Goal: Task Accomplishment & Management: Manage account settings

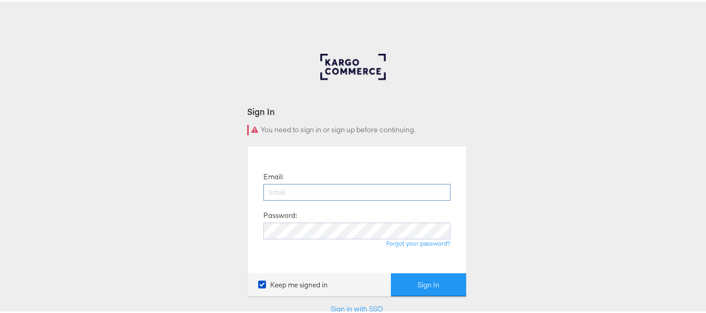
click at [365, 194] on input "email" at bounding box center [356, 190] width 187 height 17
type input "[PERSON_NAME][EMAIL_ADDRESS][DOMAIN_NAME]"
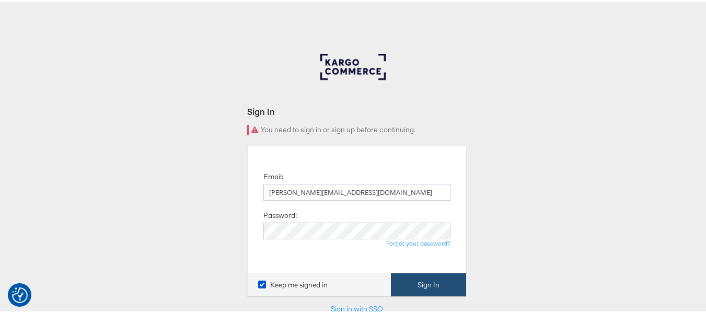
click at [411, 285] on button "Sign In" at bounding box center [428, 284] width 75 height 24
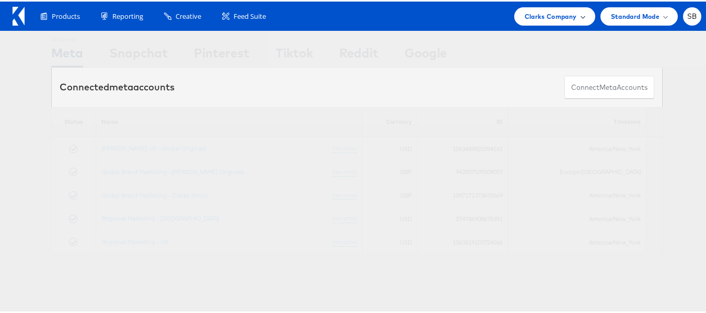
click at [560, 18] on span "Clarks Company" at bounding box center [550, 14] width 52 height 11
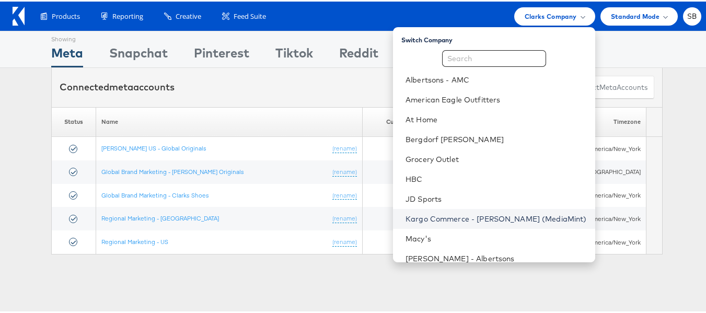
scroll to position [110, 0]
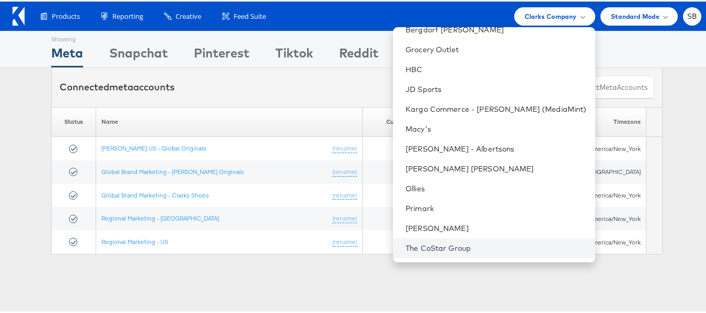
click at [436, 246] on link "The CoStar Group" at bounding box center [495, 246] width 181 height 10
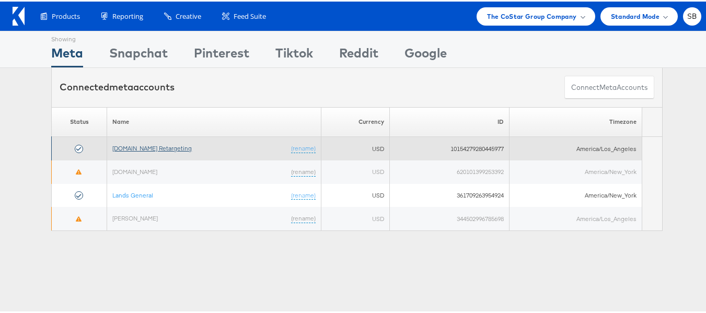
click at [157, 147] on link "[DOMAIN_NAME] Retargeting" at bounding box center [151, 147] width 79 height 8
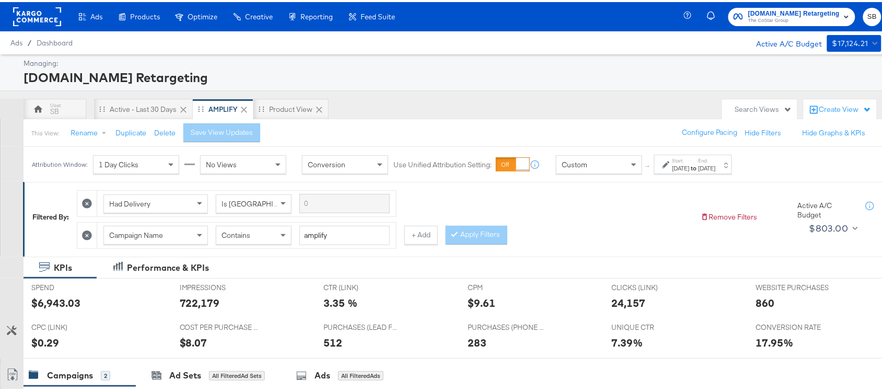
click at [716, 160] on label "End:" at bounding box center [706, 158] width 17 height 7
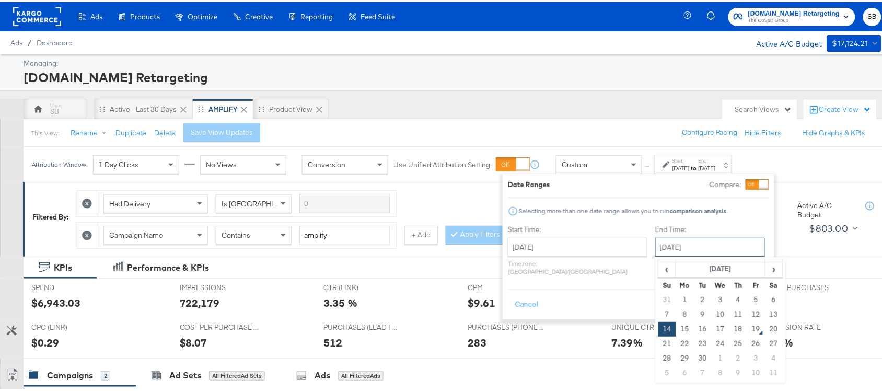
click at [667, 239] on input "September 14th 2025" at bounding box center [710, 245] width 110 height 19
click at [712, 328] on td "17" at bounding box center [721, 327] width 18 height 15
type input "September 17th 2025"
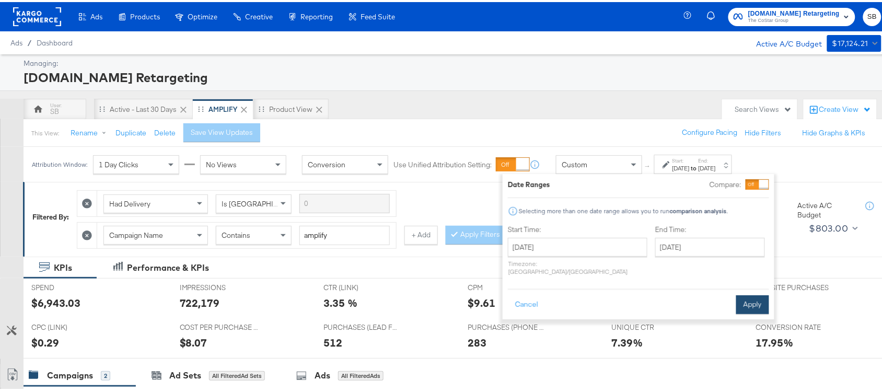
click at [745, 296] on button "Apply" at bounding box center [752, 302] width 33 height 19
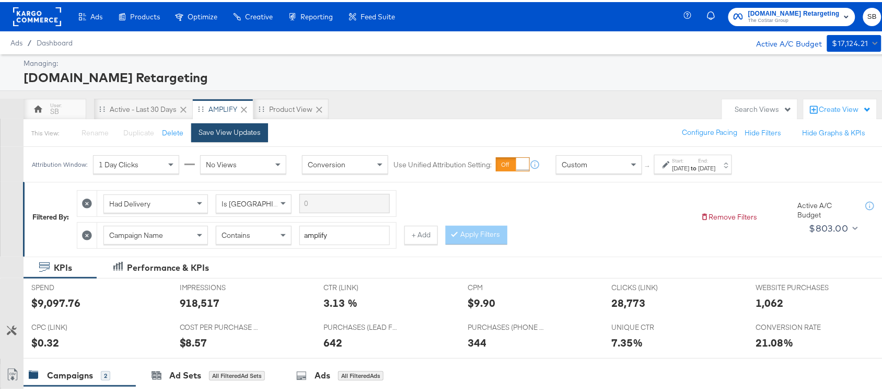
click at [208, 124] on button "Save View Updates" at bounding box center [229, 130] width 77 height 19
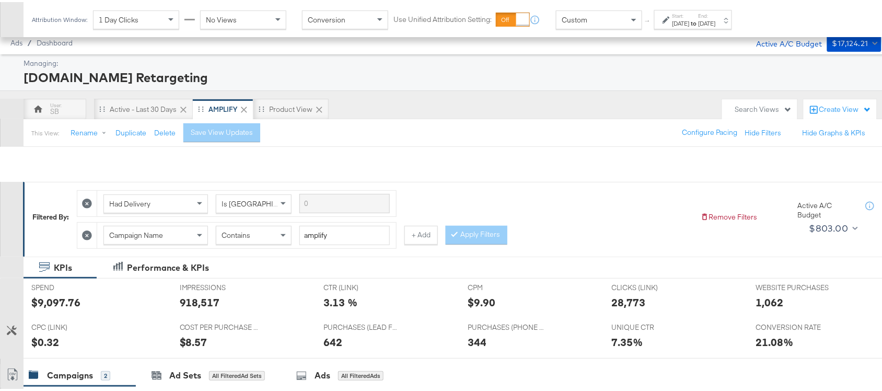
scroll to position [256, 0]
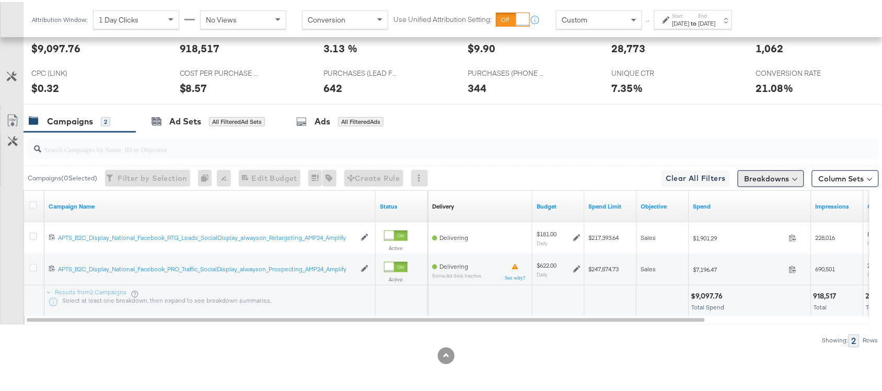
click at [771, 178] on button "Breakdowns" at bounding box center [771, 176] width 66 height 17
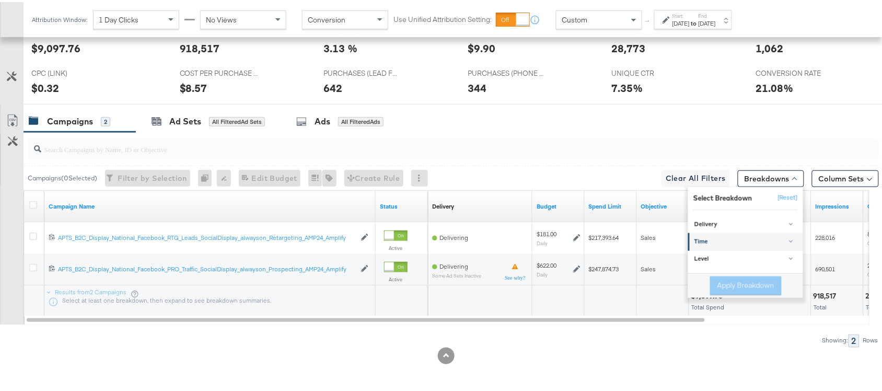
click at [715, 243] on div "Time" at bounding box center [746, 240] width 104 height 8
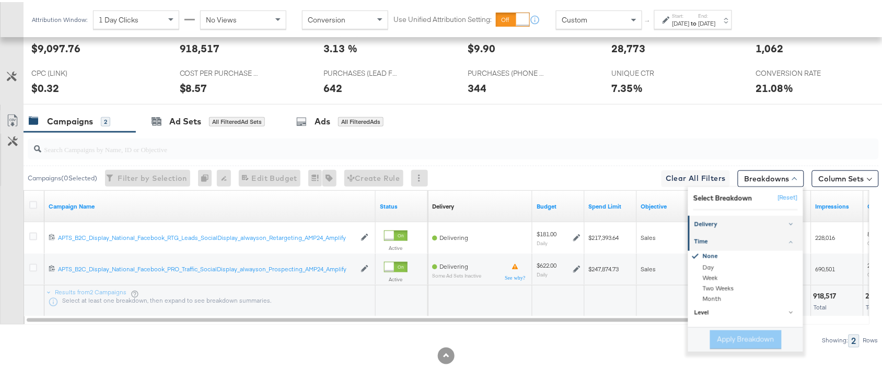
click at [720, 225] on div "Delivery" at bounding box center [746, 222] width 104 height 8
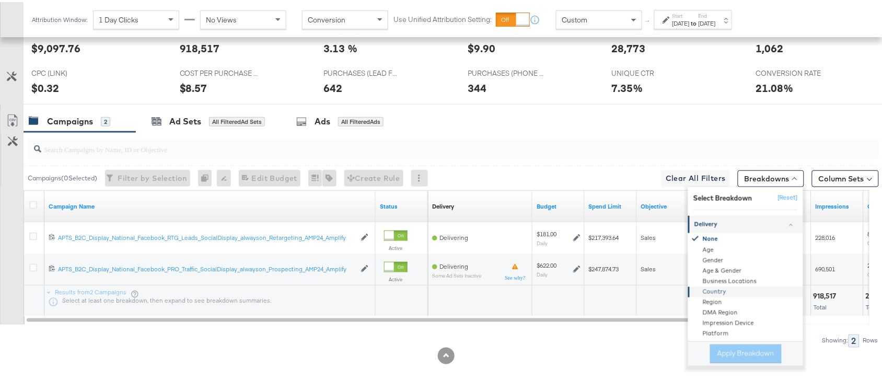
scroll to position [48, 0]
click at [704, 322] on div "Product ID" at bounding box center [746, 326] width 113 height 10
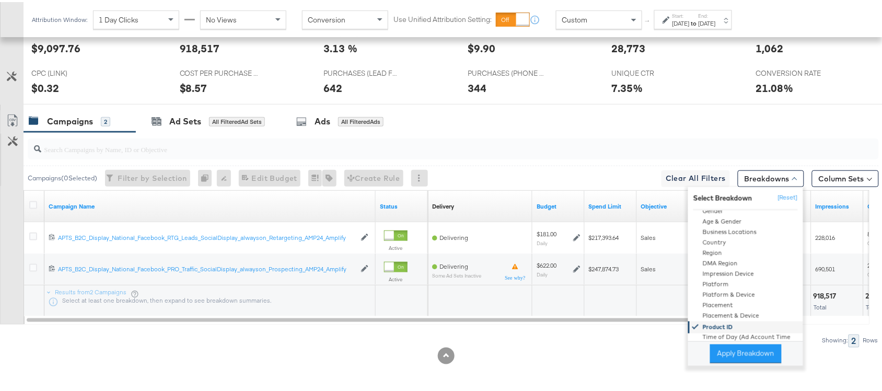
scroll to position [46, 0]
click at [724, 348] on button "Apply Breakdown" at bounding box center [746, 351] width 72 height 19
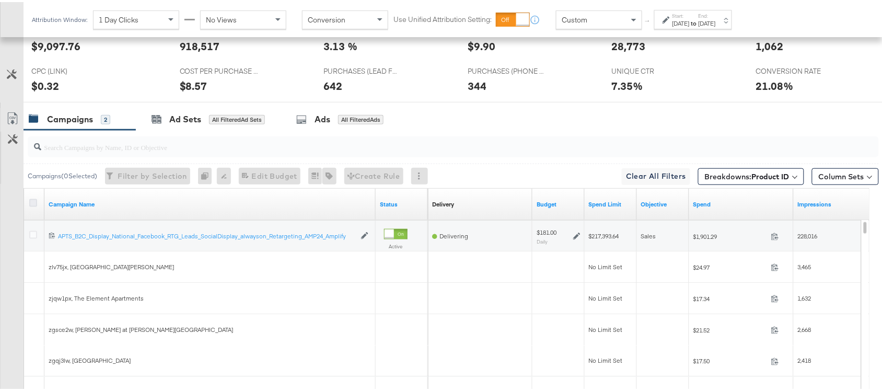
click at [32, 204] on icon at bounding box center [33, 201] width 8 height 8
click at [0, 0] on input "checkbox" at bounding box center [0, 0] width 0 height 0
click at [32, 204] on icon at bounding box center [33, 201] width 8 height 8
click at [0, 0] on input "checkbox" at bounding box center [0, 0] width 0 height 0
click at [32, 204] on icon at bounding box center [33, 201] width 8 height 8
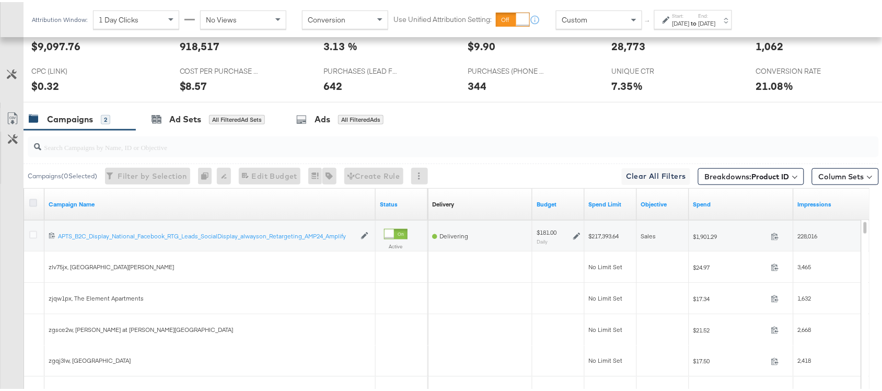
click at [0, 0] on input "checkbox" at bounding box center [0, 0] width 0 height 0
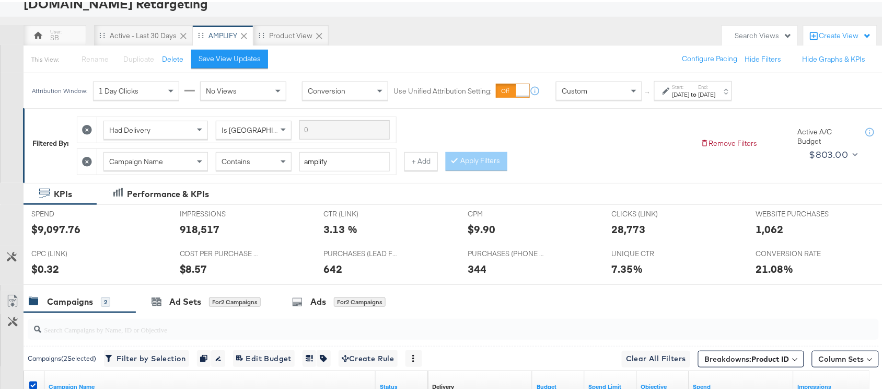
scroll to position [88, 0]
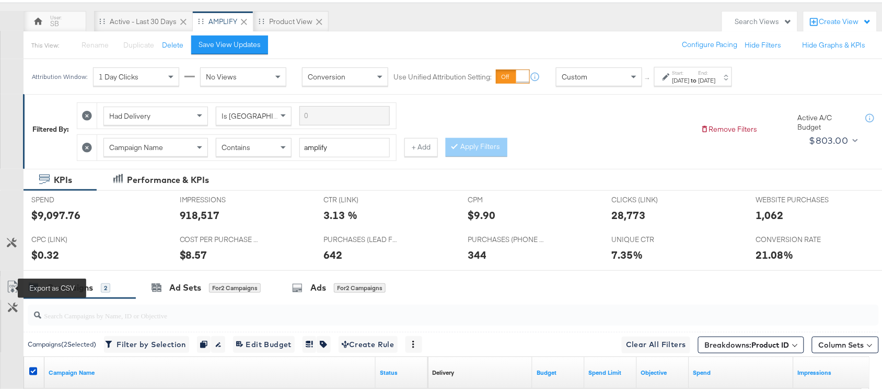
click at [8, 286] on icon at bounding box center [12, 284] width 13 height 13
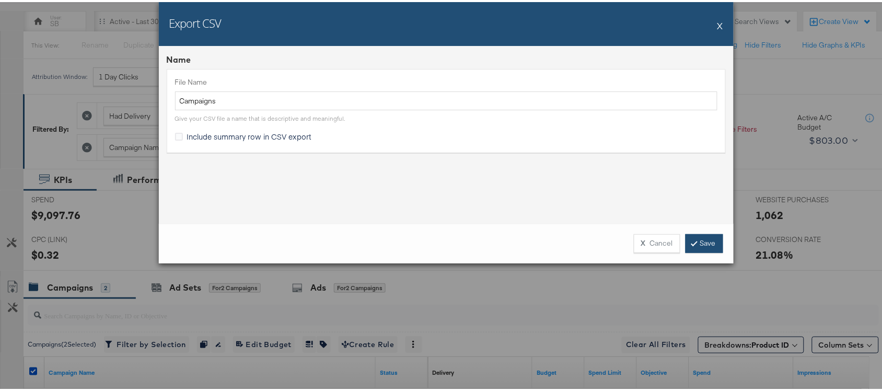
click at [698, 239] on link "Save" at bounding box center [704, 241] width 38 height 19
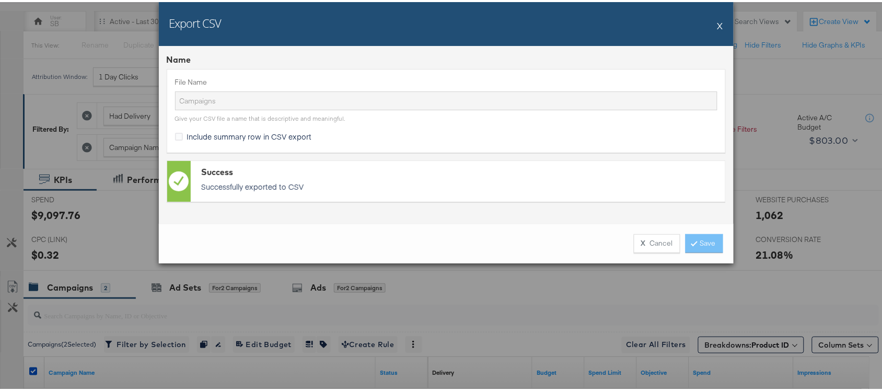
click at [602, 290] on div "Export CSV X Name File Name Campaigns Give your CSV file a name that is descrip…" at bounding box center [446, 195] width 892 height 391
click at [670, 232] on button "X Cancel" at bounding box center [657, 241] width 46 height 19
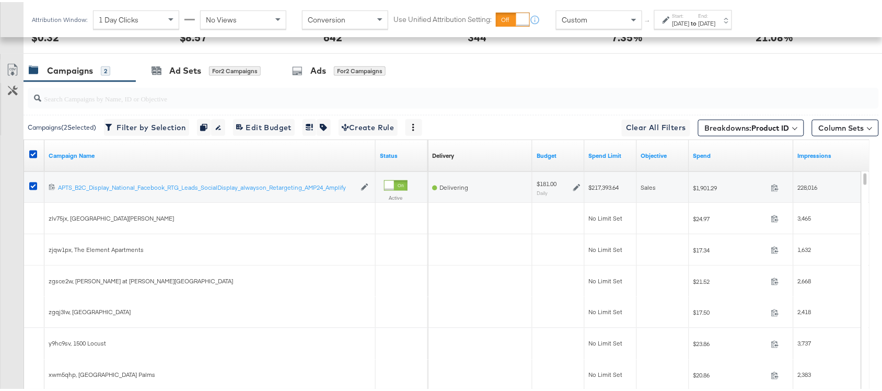
scroll to position [304, 0]
click at [762, 126] on b "Product ID" at bounding box center [771, 126] width 38 height 9
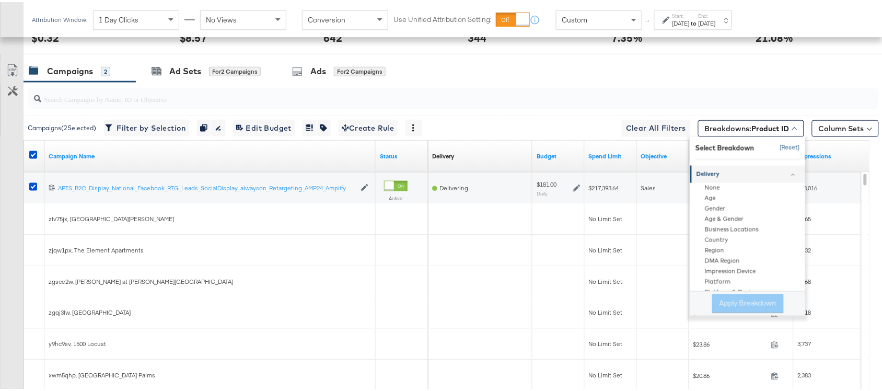
click at [781, 146] on button "[Reset]" at bounding box center [787, 145] width 26 height 17
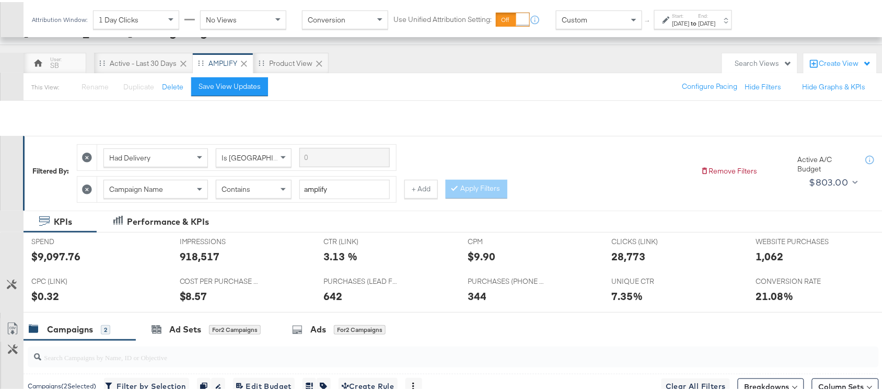
scroll to position [256, 0]
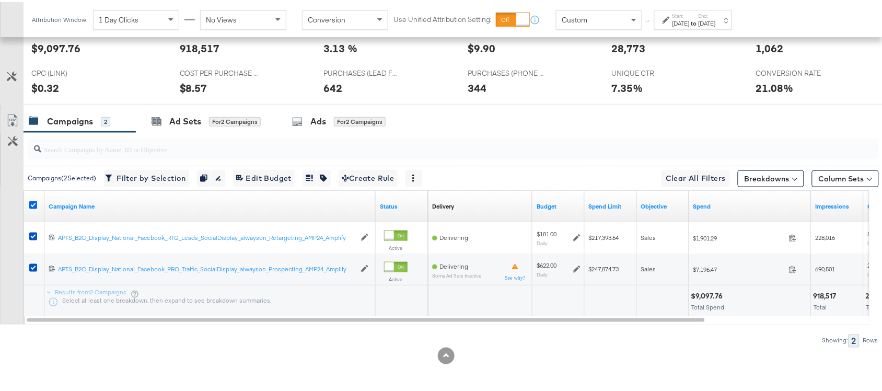
click at [33, 202] on icon at bounding box center [33, 203] width 8 height 8
click at [0, 0] on input "checkbox" at bounding box center [0, 0] width 0 height 0
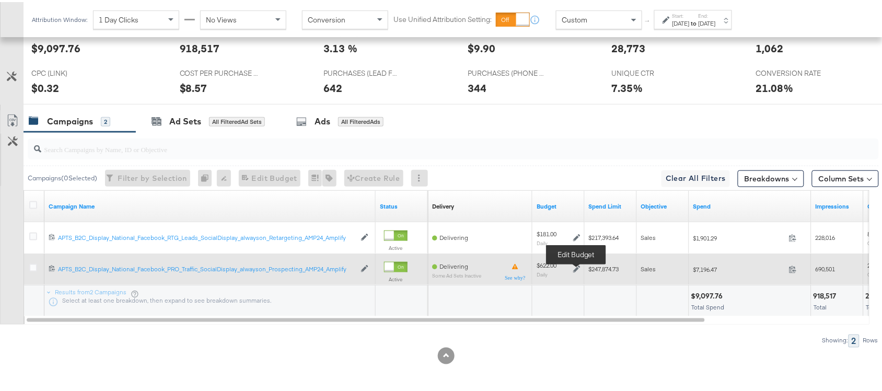
click at [574, 265] on icon at bounding box center [576, 266] width 7 height 7
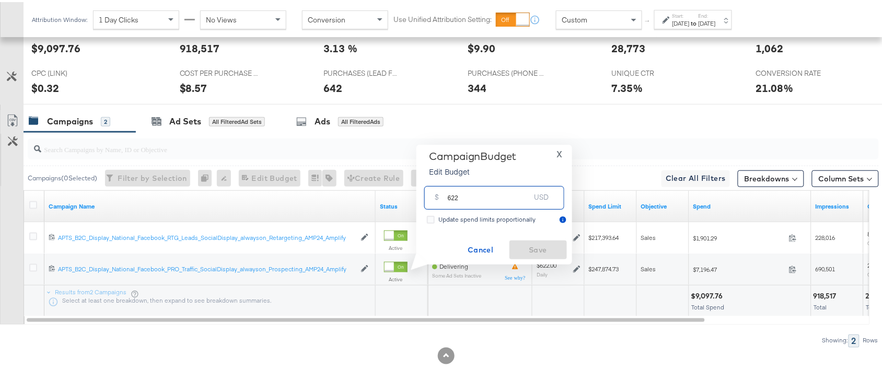
click at [466, 196] on input "622" at bounding box center [489, 191] width 83 height 22
paste input "$634.00"
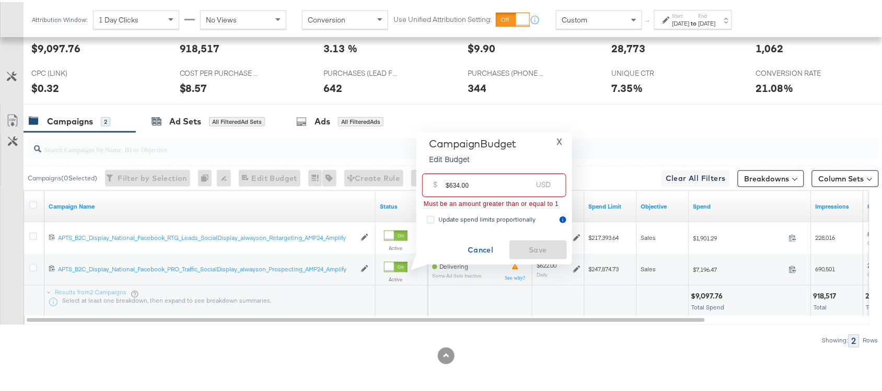
click at [449, 181] on input "$634.00" at bounding box center [489, 179] width 86 height 22
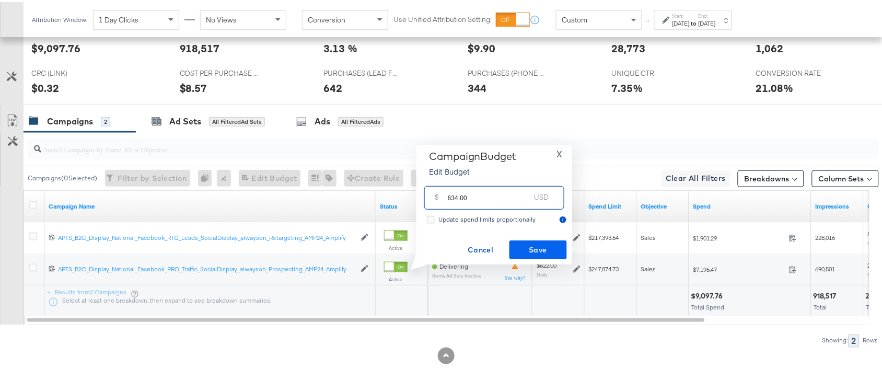
type input "634.00"
click at [526, 244] on span "Save" at bounding box center [538, 247] width 49 height 13
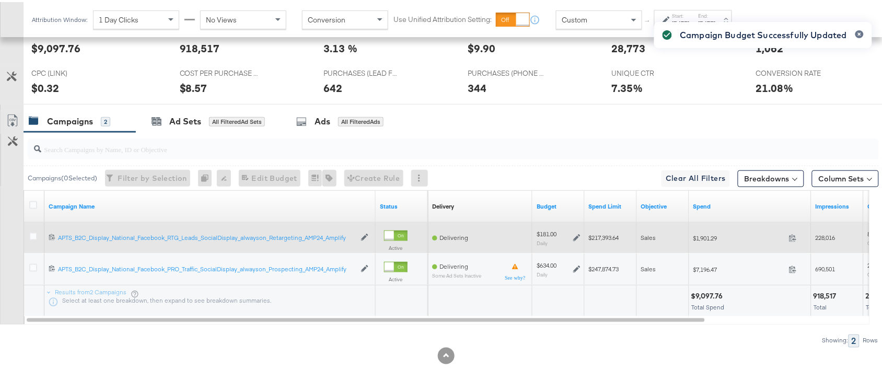
click at [575, 235] on icon at bounding box center [576, 235] width 7 height 7
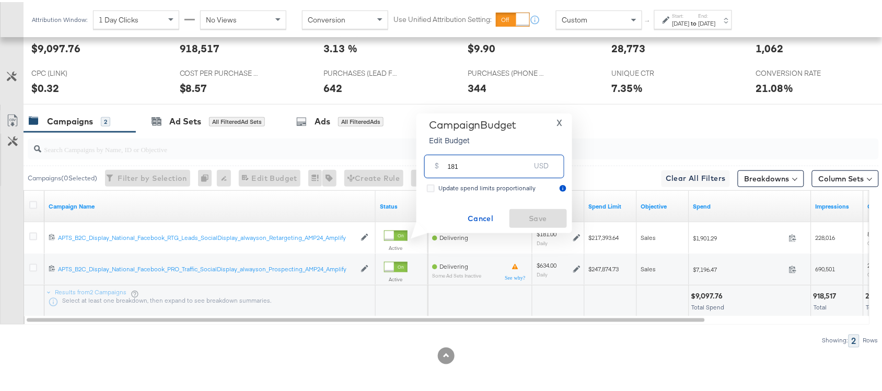
click at [468, 162] on input "181" at bounding box center [489, 160] width 83 height 22
paste input "$184.00"
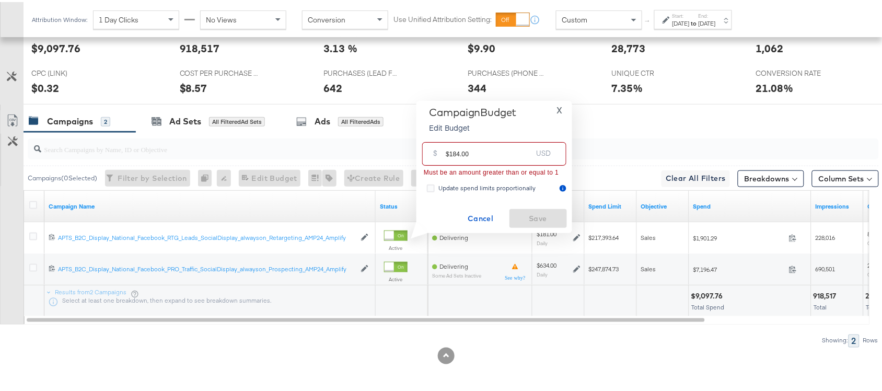
click at [447, 151] on input "$184.00" at bounding box center [489, 147] width 86 height 22
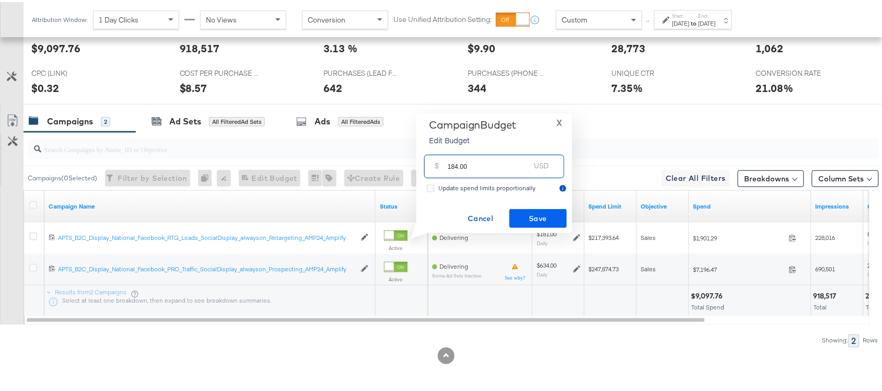
type input "184.00"
click at [535, 217] on span "Save" at bounding box center [538, 216] width 49 height 13
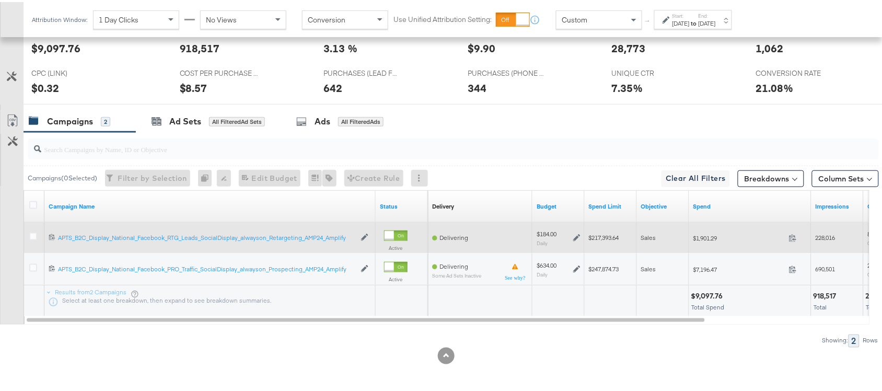
click at [28, 236] on div at bounding box center [34, 235] width 19 height 19
click at [32, 236] on icon at bounding box center [33, 234] width 8 height 8
click at [0, 0] on input "checkbox" at bounding box center [0, 0] width 0 height 0
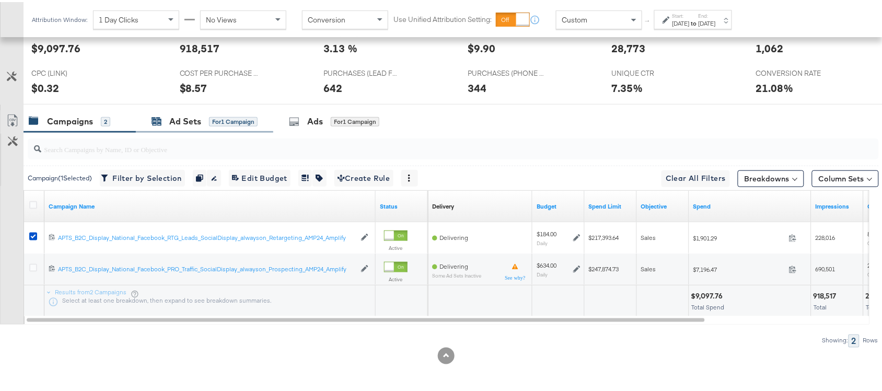
click at [176, 123] on div "Ad Sets" at bounding box center [185, 119] width 32 height 12
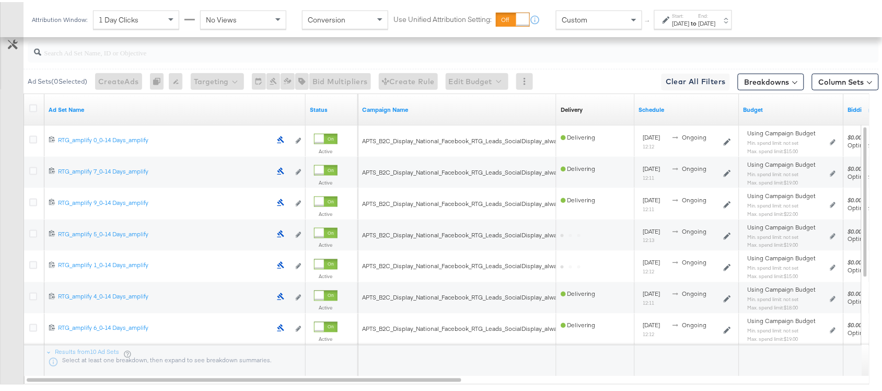
scroll to position [358, 0]
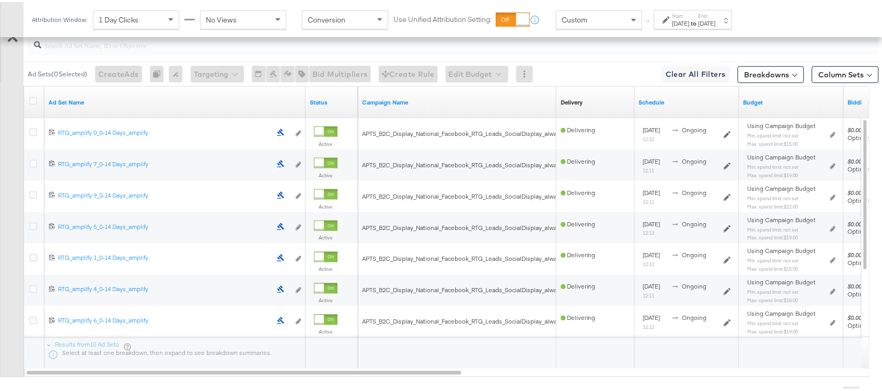
click at [93, 111] on div "Ad Set Name" at bounding box center [174, 100] width 261 height 31
click at [90, 103] on link "Ad Set Name" at bounding box center [175, 100] width 253 height 8
click at [90, 103] on link "Ad Set Name ↓" at bounding box center [175, 100] width 253 height 8
click at [33, 103] on icon at bounding box center [33, 99] width 8 height 8
click at [0, 0] on input "checkbox" at bounding box center [0, 0] width 0 height 0
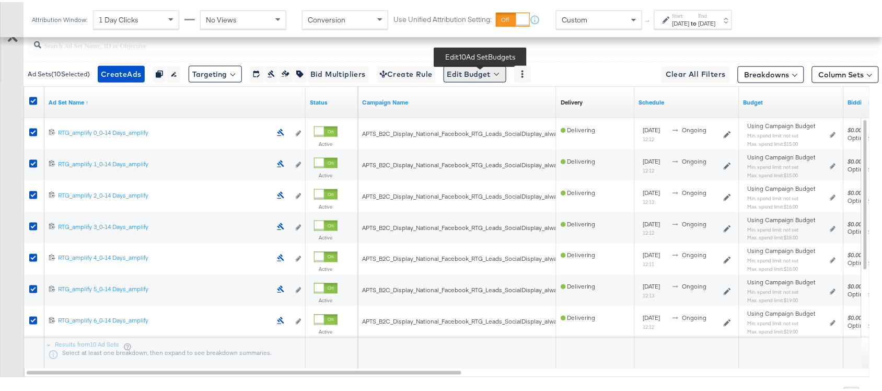
click at [497, 71] on button "Edit Budget" at bounding box center [475, 72] width 63 height 17
click at [486, 121] on span "Edit Ad Set Spend Limits" at bounding box center [486, 120] width 77 height 14
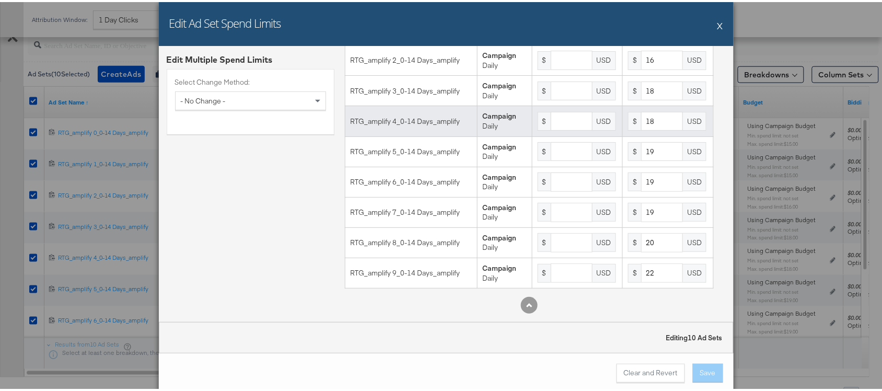
scroll to position [0, 0]
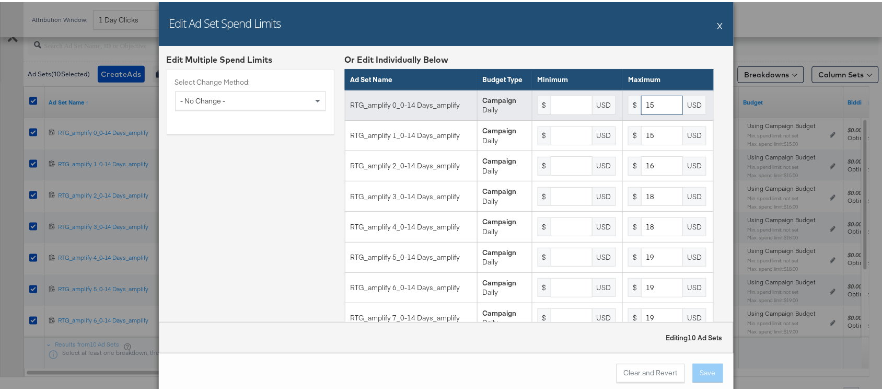
click at [648, 111] on input "15" at bounding box center [662, 103] width 42 height 19
type input "12"
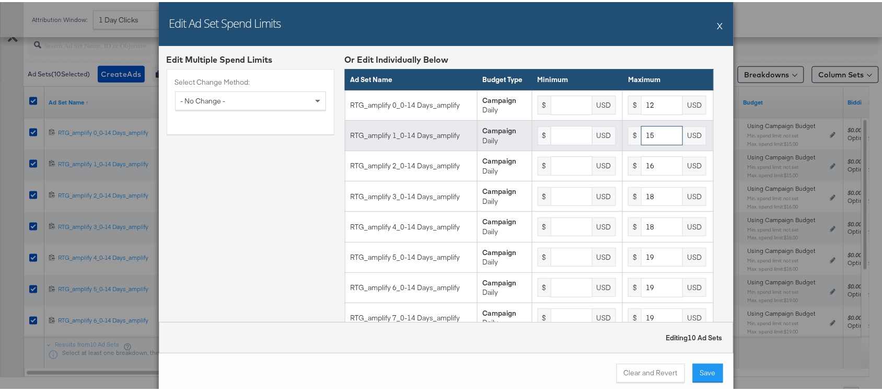
click at [646, 142] on input "15" at bounding box center [662, 133] width 42 height 19
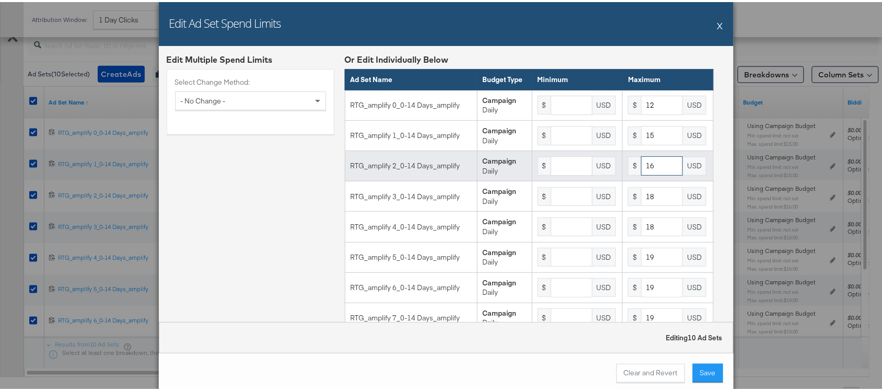
click at [653, 173] on input "16" at bounding box center [662, 163] width 42 height 19
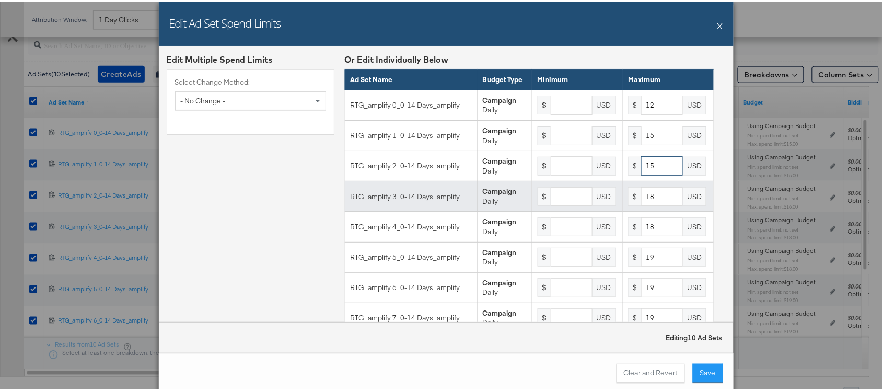
type input "15"
click at [654, 204] on input "18" at bounding box center [662, 194] width 42 height 19
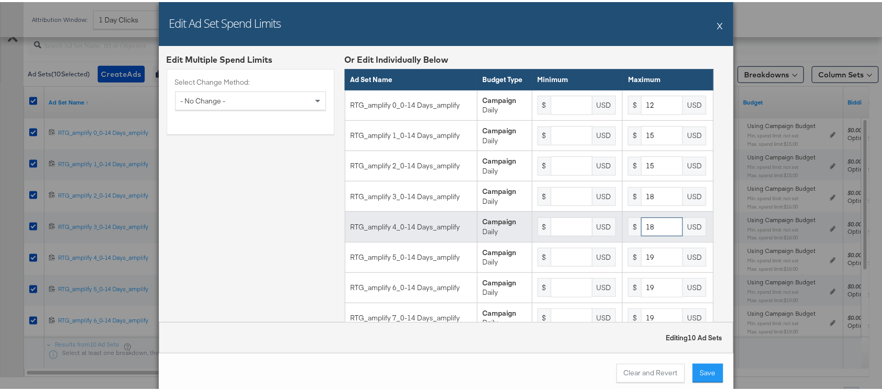
click at [645, 235] on input "18" at bounding box center [662, 224] width 42 height 19
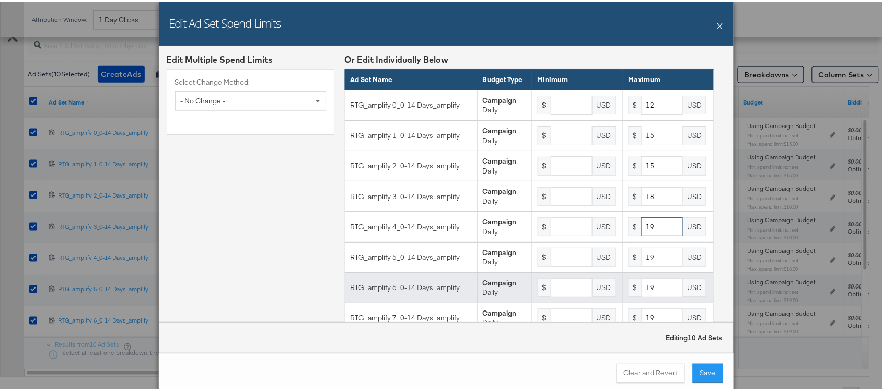
type input "19"
click at [648, 290] on input "19" at bounding box center [662, 285] width 42 height 19
type input "1"
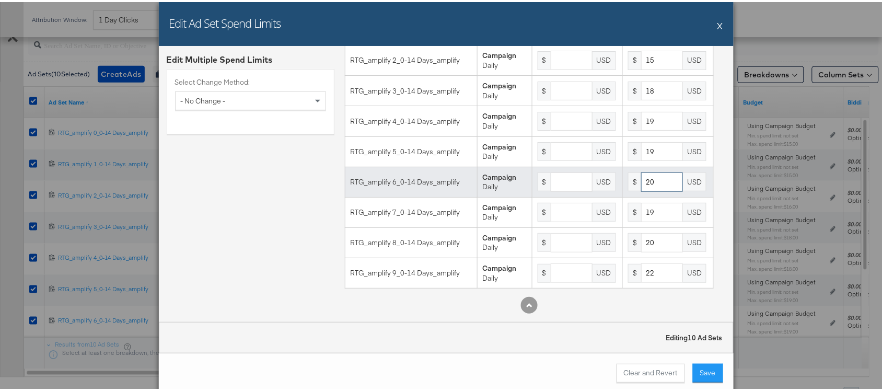
scroll to position [116, 0]
type input "20"
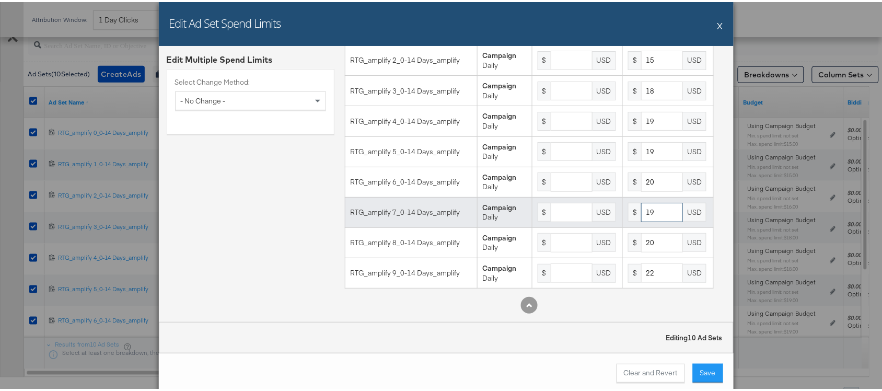
click at [654, 211] on input "19" at bounding box center [662, 210] width 42 height 19
type input "1"
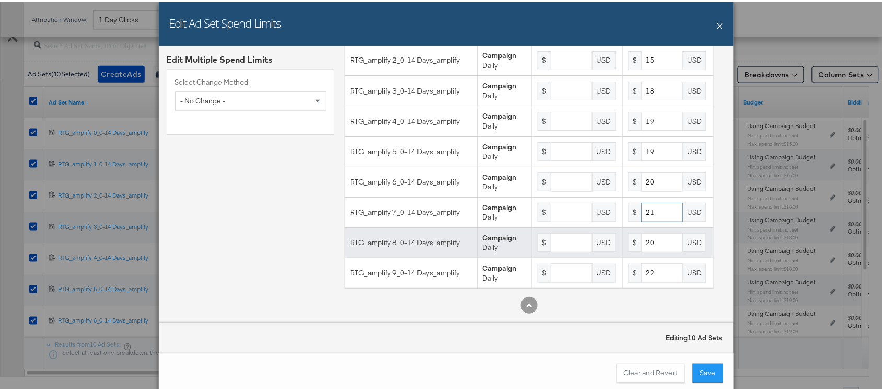
type input "21"
click at [648, 243] on input "20" at bounding box center [662, 240] width 42 height 19
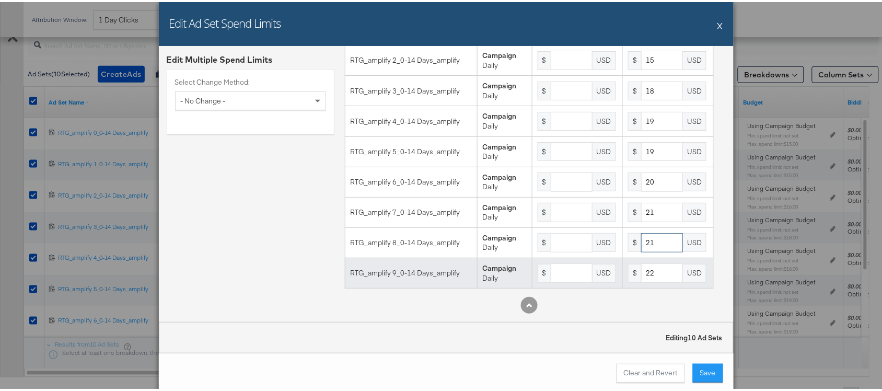
type input "21"
click at [647, 265] on input "22" at bounding box center [662, 270] width 42 height 19
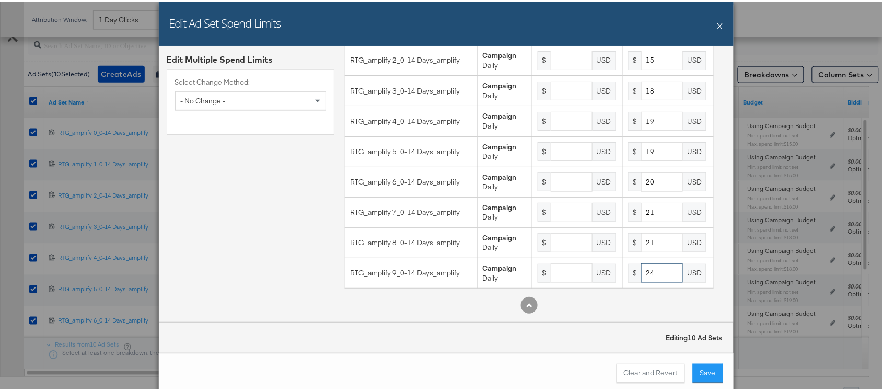
type input "24"
click at [290, 315] on div "Edit Multiple Spend Limits Select Change Method: - No Change -" at bounding box center [251, 133] width 168 height 374
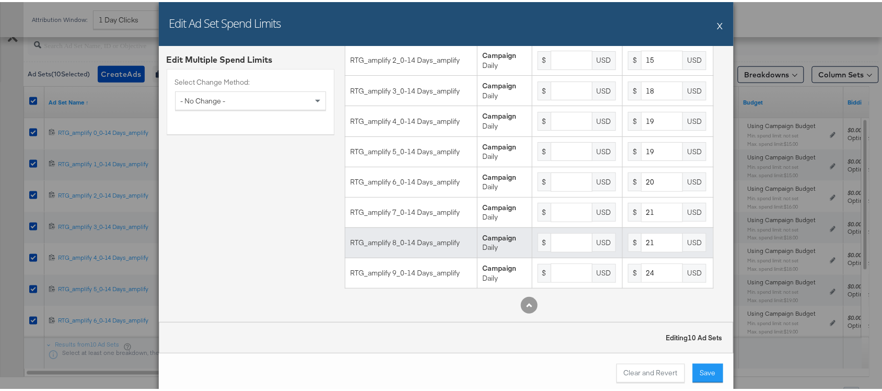
scroll to position [413, 0]
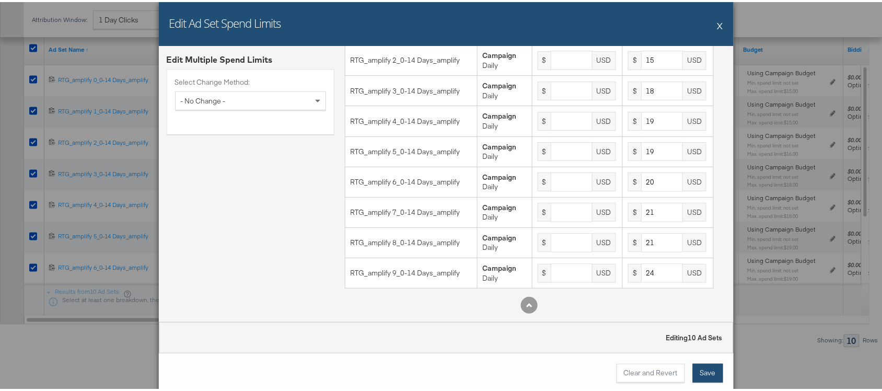
click at [703, 367] on button "Save" at bounding box center [708, 370] width 30 height 19
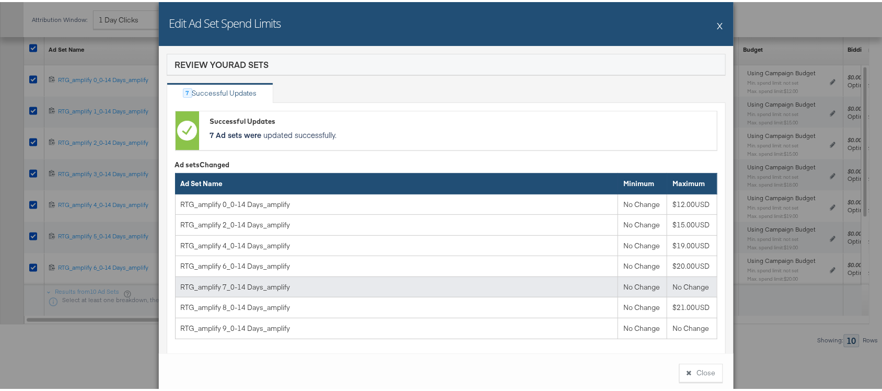
scroll to position [49, 0]
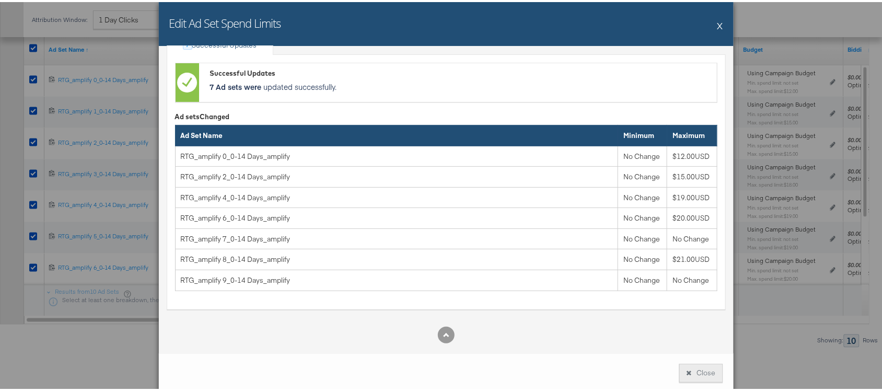
click at [687, 370] on button "Close" at bounding box center [701, 370] width 44 height 19
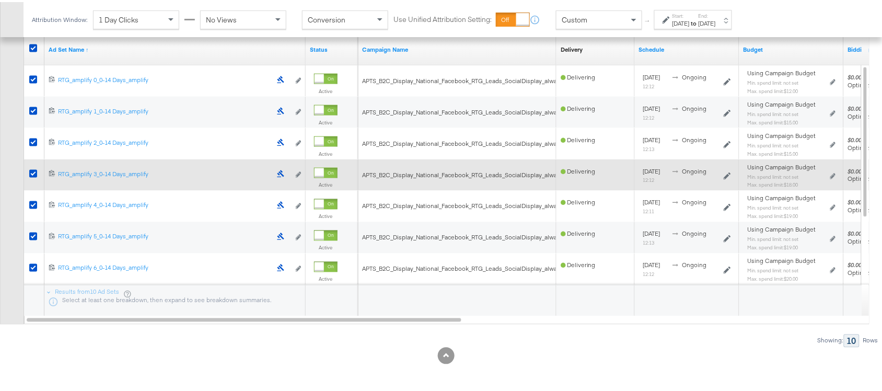
scroll to position [305, 0]
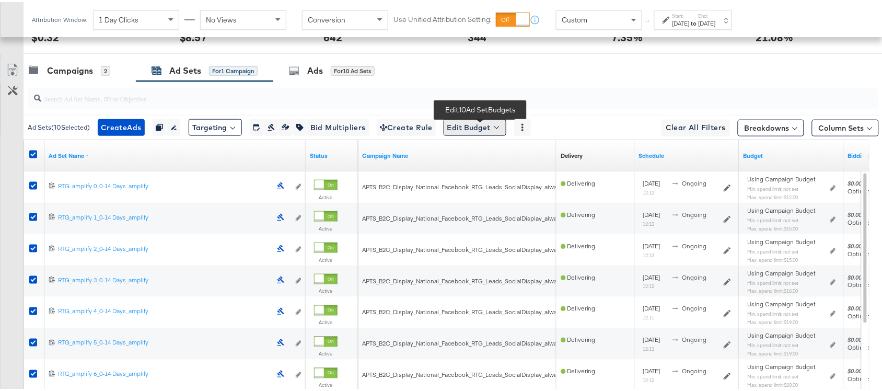
click at [487, 129] on button "Edit Budget" at bounding box center [475, 125] width 63 height 17
click at [489, 173] on span "Edit Ad Set Spend Limits" at bounding box center [486, 174] width 77 height 14
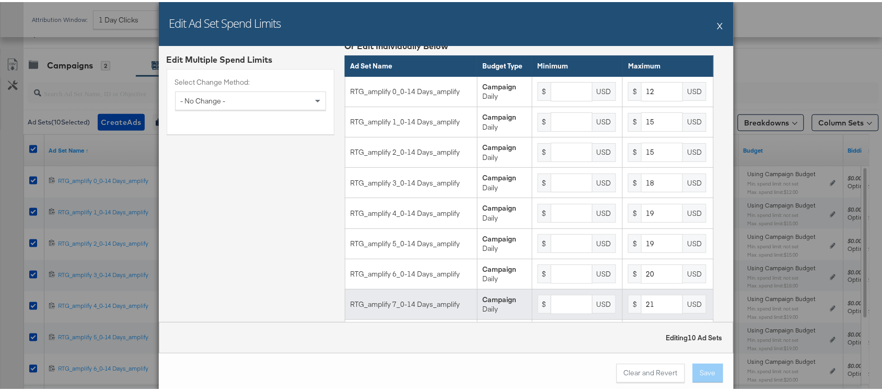
scroll to position [0, 0]
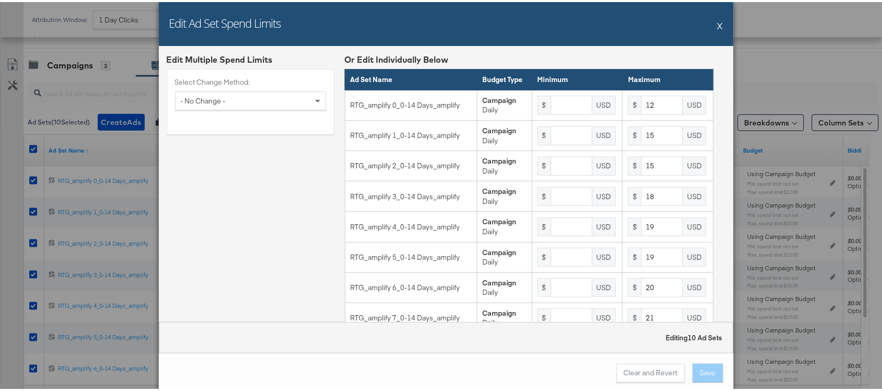
click at [717, 19] on button "X" at bounding box center [720, 23] width 6 height 21
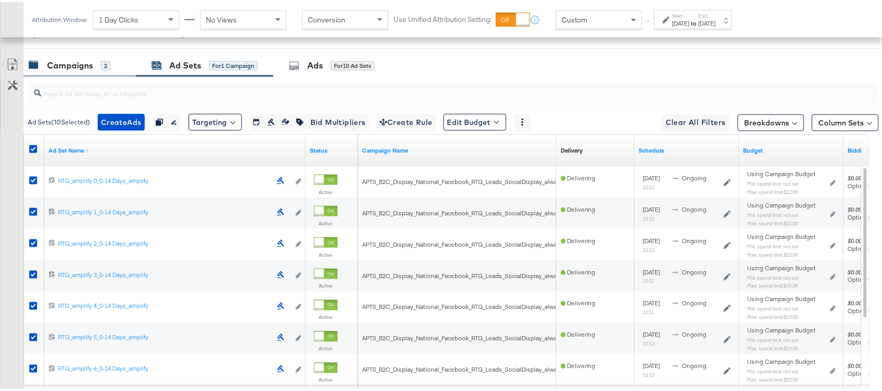
click at [76, 69] on div "Campaigns" at bounding box center [70, 63] width 46 height 12
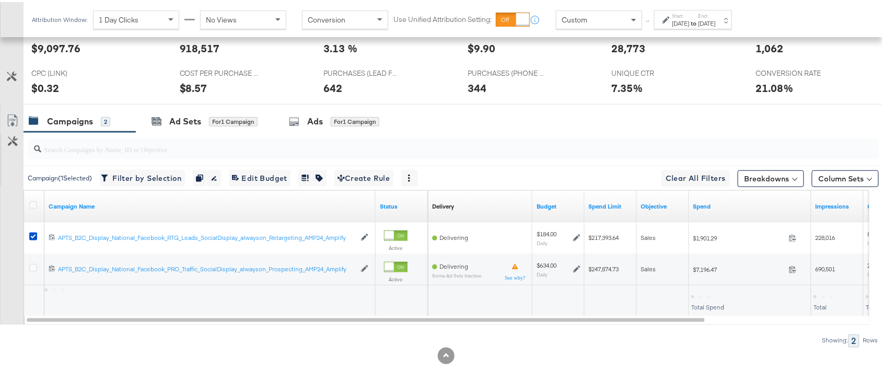
scroll to position [256, 0]
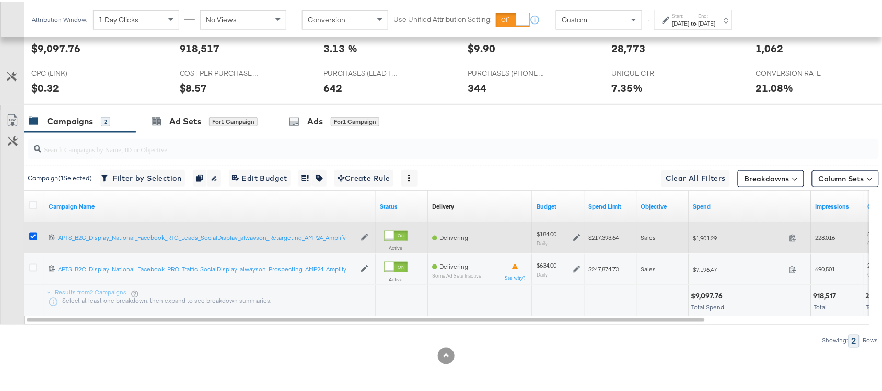
click at [32, 233] on icon at bounding box center [33, 234] width 8 height 8
click at [0, 0] on input "checkbox" at bounding box center [0, 0] width 0 height 0
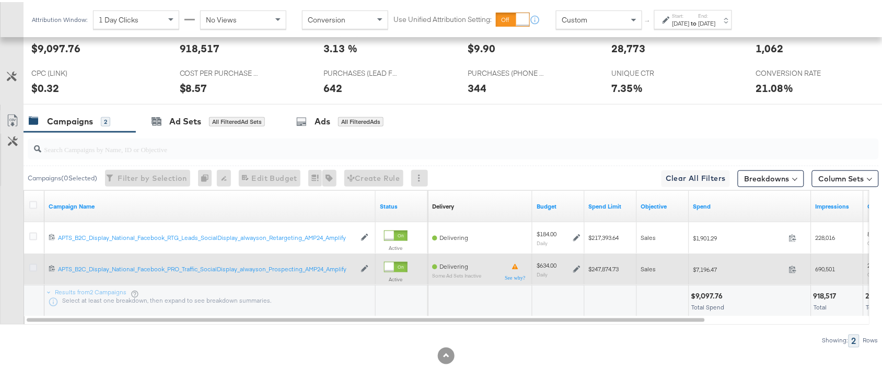
click at [30, 267] on icon at bounding box center [33, 266] width 8 height 8
click at [0, 0] on input "checkbox" at bounding box center [0, 0] width 0 height 0
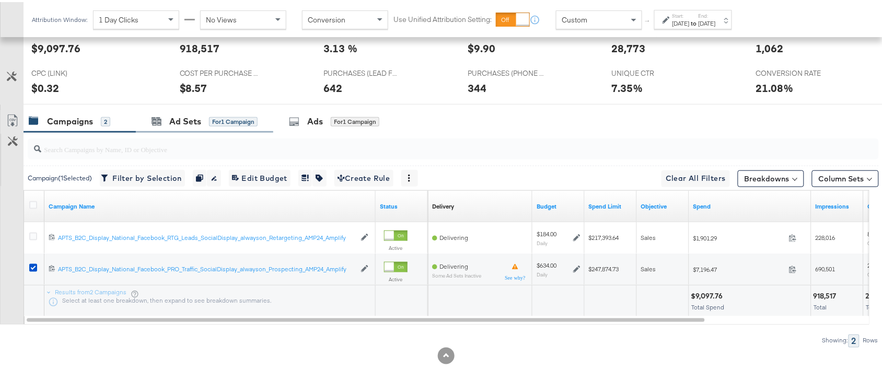
click at [173, 127] on div "Ad Sets for 1 Campaign" at bounding box center [204, 119] width 137 height 22
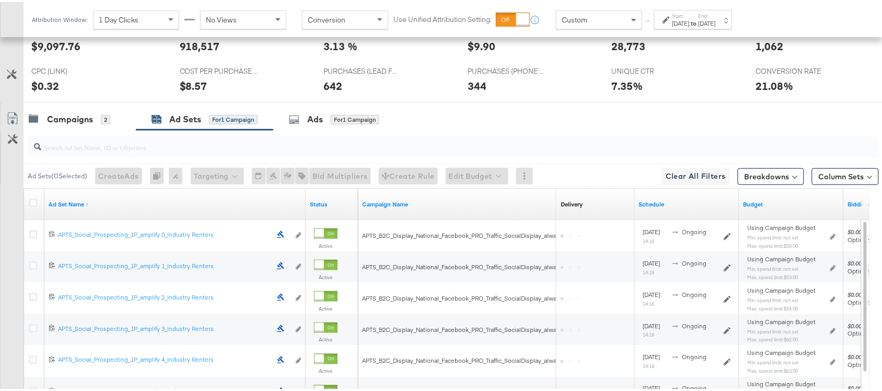
scroll to position [310, 0]
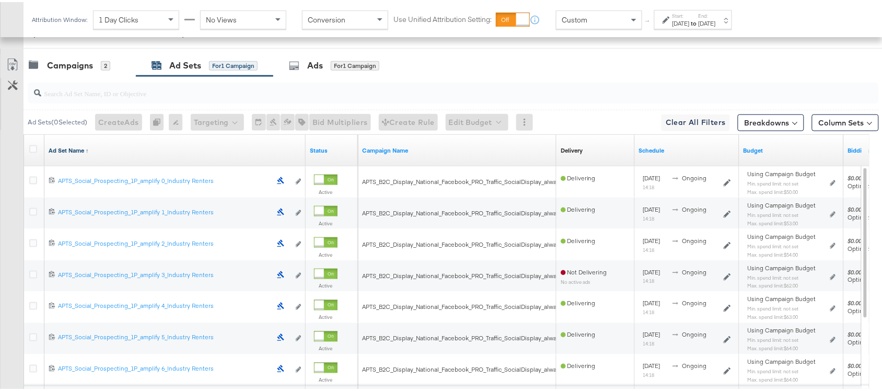
click at [94, 152] on link "Ad Set Name ↑" at bounding box center [175, 148] width 253 height 8
click at [94, 152] on link "Ad Set Name ↓" at bounding box center [175, 148] width 253 height 8
click at [32, 150] on icon at bounding box center [33, 147] width 8 height 8
click at [0, 0] on input "checkbox" at bounding box center [0, 0] width 0 height 0
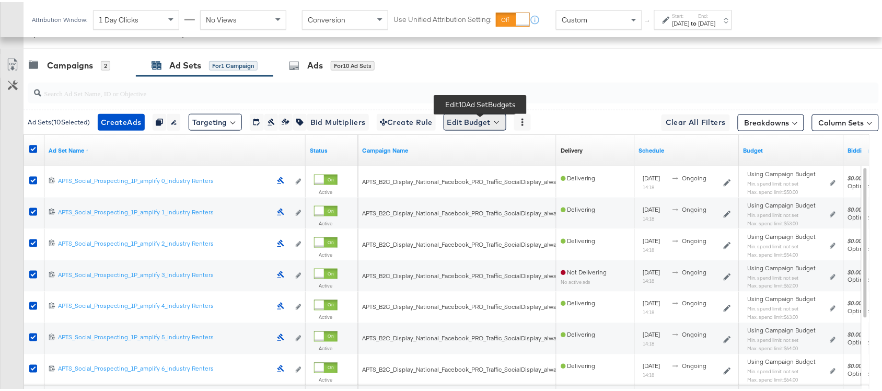
click at [474, 118] on button "Edit Budget" at bounding box center [475, 120] width 63 height 17
click at [495, 174] on span "Edit Ad Set Spend Limits" at bounding box center [486, 168] width 77 height 14
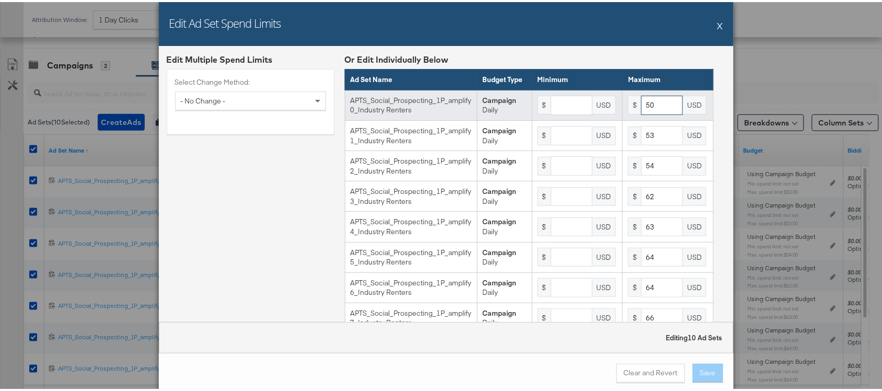
click at [649, 113] on input "50" at bounding box center [662, 103] width 42 height 19
type input "5"
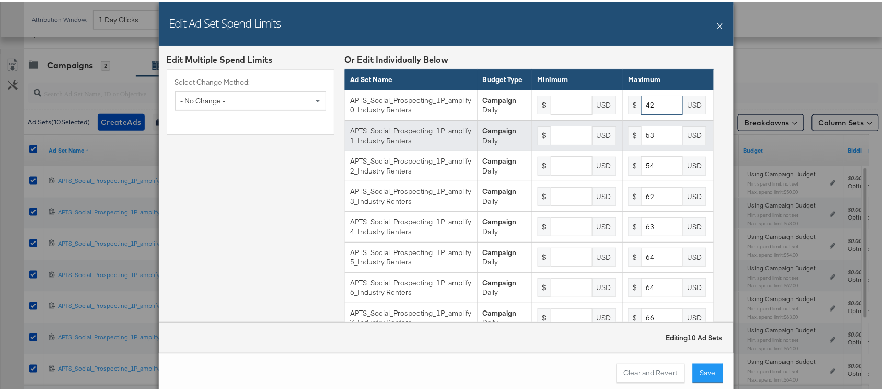
type input "42"
click at [654, 143] on input "53" at bounding box center [662, 133] width 42 height 19
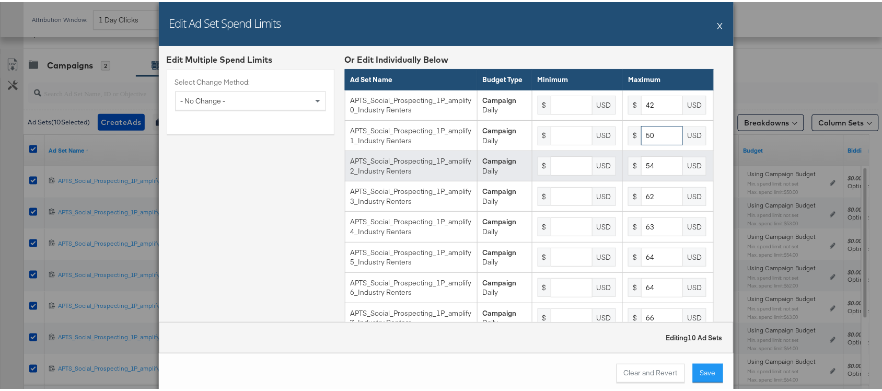
type input "50"
click at [654, 173] on input "54" at bounding box center [662, 163] width 42 height 19
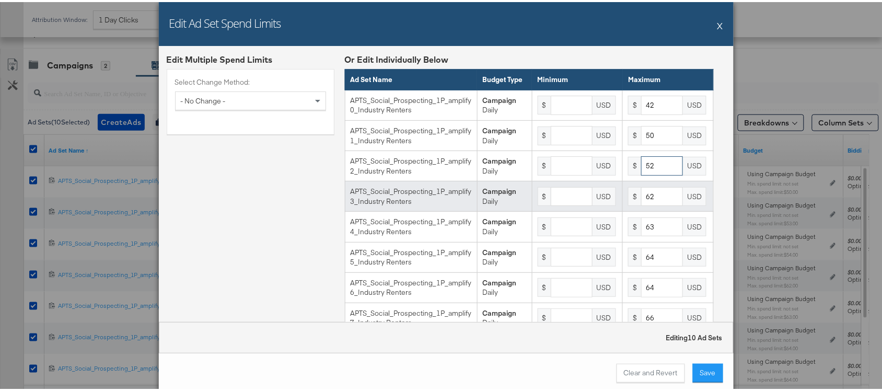
type input "52"
click at [651, 200] on input "62" at bounding box center [662, 194] width 42 height 19
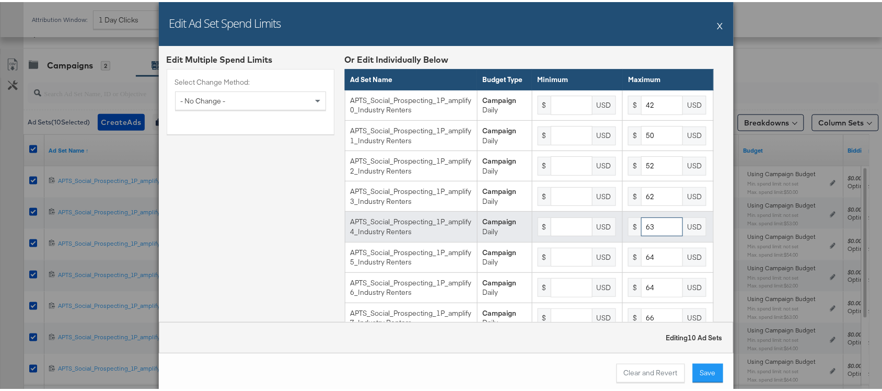
click at [649, 235] on input "63" at bounding box center [662, 224] width 42 height 19
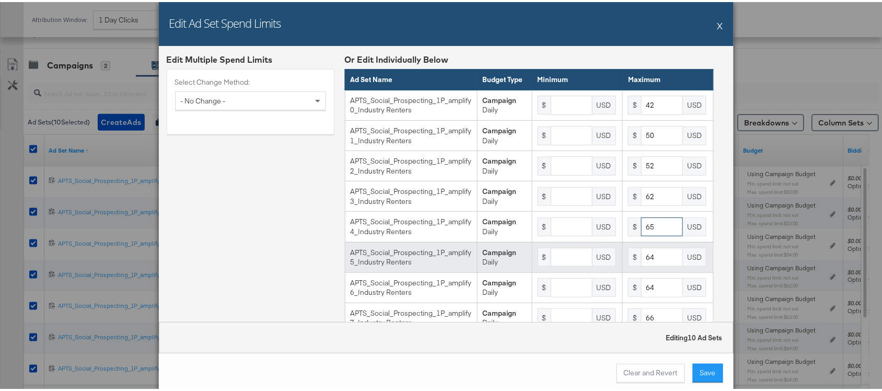
type input "65"
click at [651, 265] on input "64" at bounding box center [662, 255] width 42 height 19
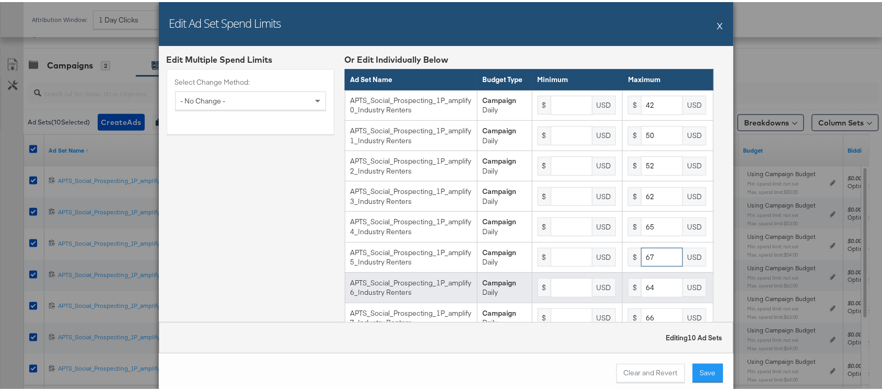
type input "67"
click at [651, 295] on input "64" at bounding box center [662, 285] width 42 height 19
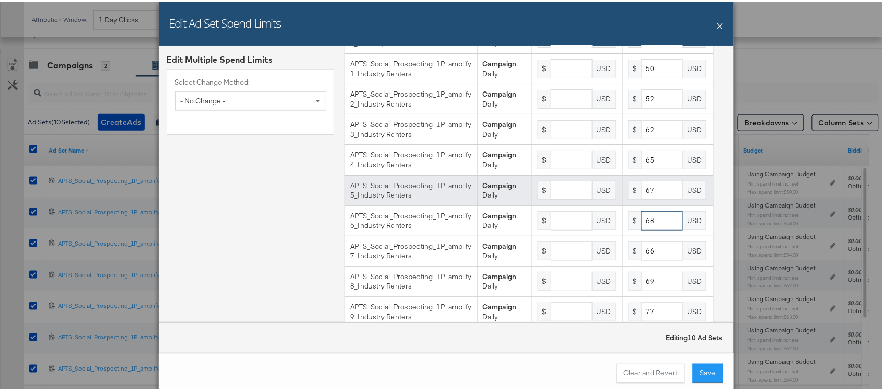
scroll to position [107, 0]
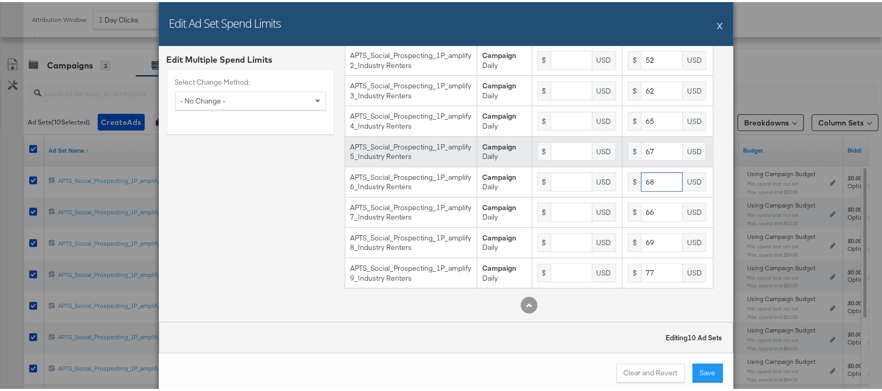
type input "68"
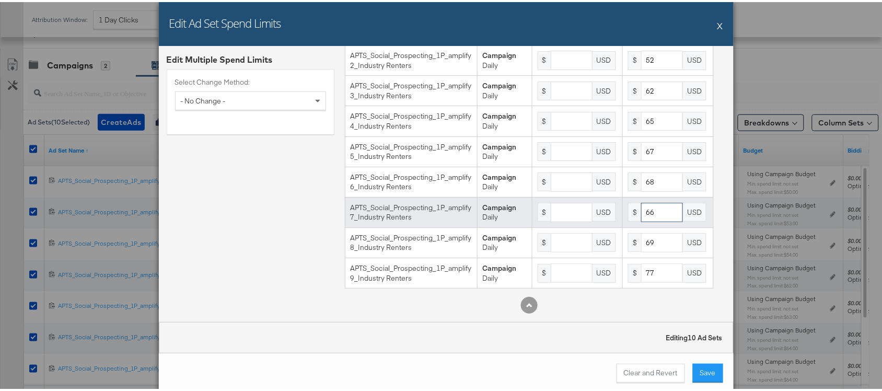
click at [644, 217] on input "66" at bounding box center [662, 210] width 42 height 19
type input "6"
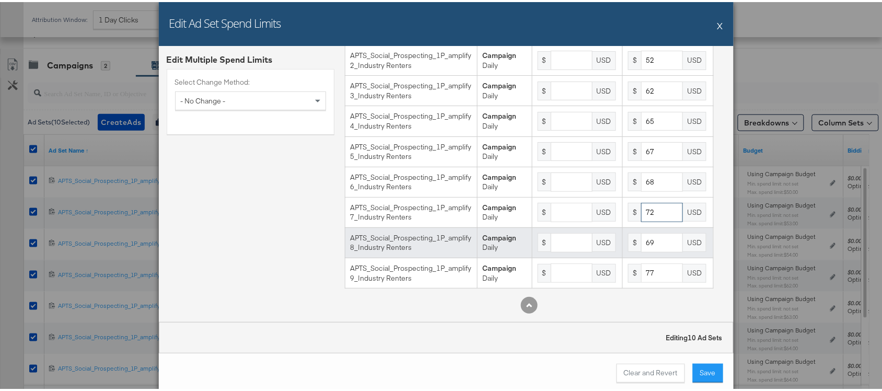
type input "72"
click at [649, 250] on input "69" at bounding box center [662, 240] width 42 height 19
type input "6"
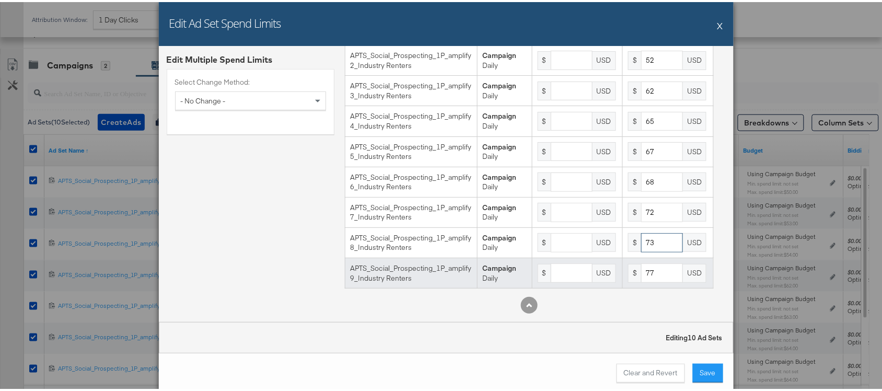
type input "73"
click at [650, 281] on input "77" at bounding box center [662, 270] width 42 height 19
type input "7"
click at [652, 281] on input "8" at bounding box center [662, 270] width 42 height 19
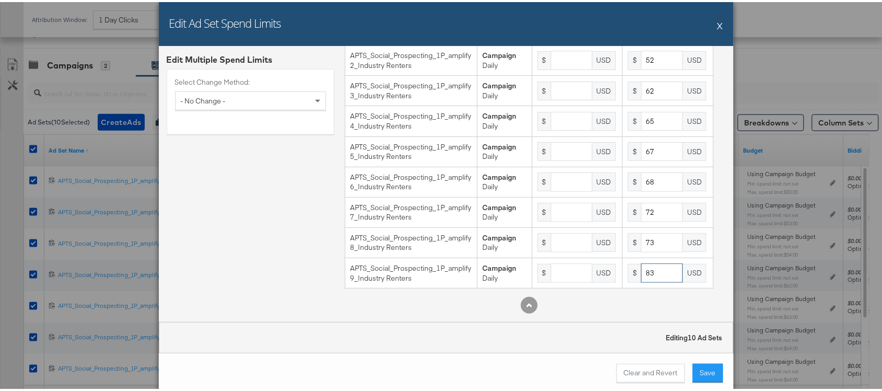
type input "83"
click at [305, 263] on div "Edit Multiple Spend Limits Select Change Method: - No Change -" at bounding box center [251, 133] width 168 height 374
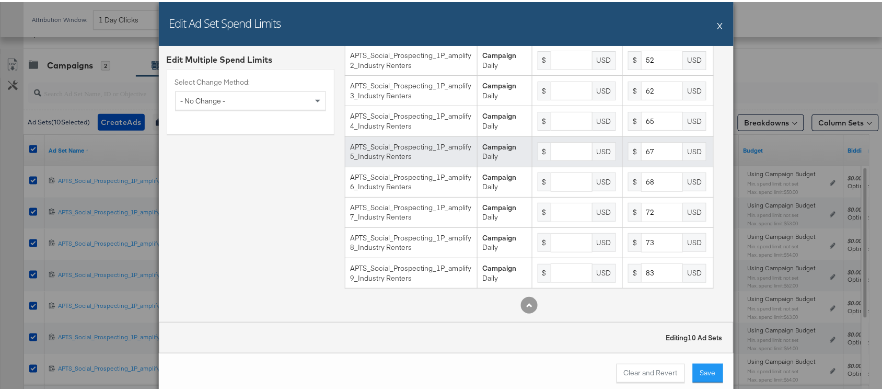
scroll to position [116, 0]
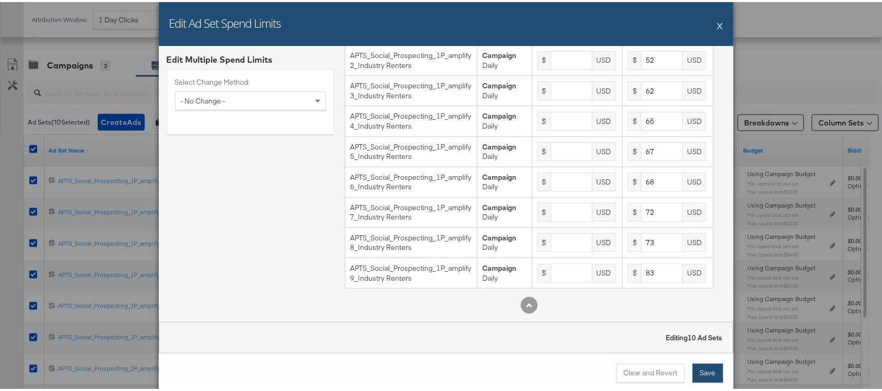
click at [694, 366] on button "Save" at bounding box center [708, 370] width 30 height 19
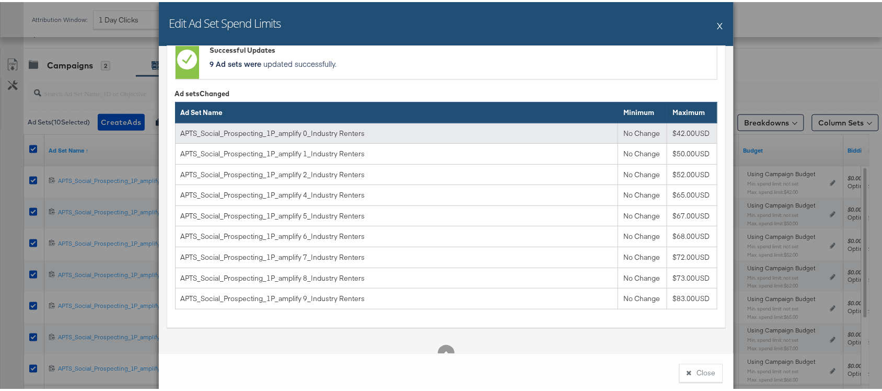
scroll to position [90, 0]
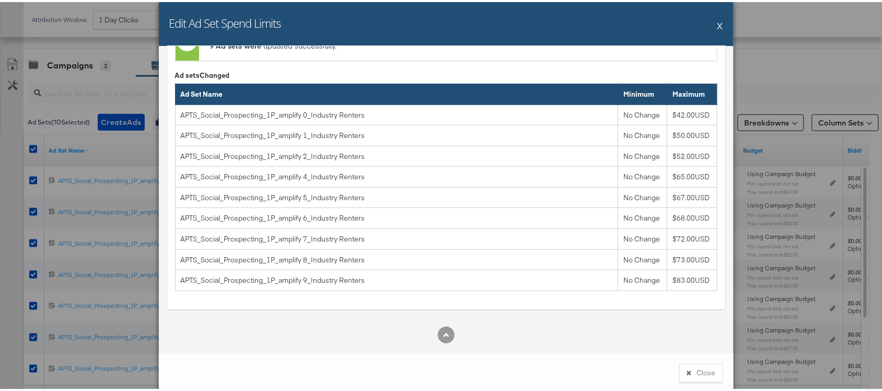
click at [721, 28] on div "Edit Ad Set Spend Limits X" at bounding box center [446, 22] width 575 height 44
click at [717, 25] on button "X" at bounding box center [720, 23] width 6 height 21
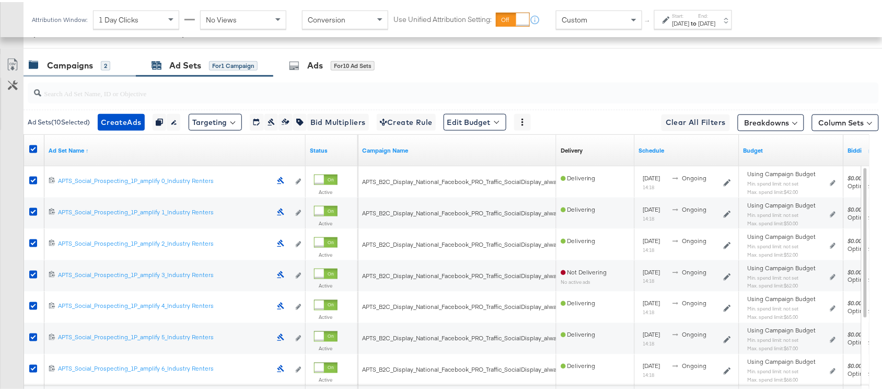
click at [66, 66] on div "Campaigns" at bounding box center [70, 63] width 46 height 12
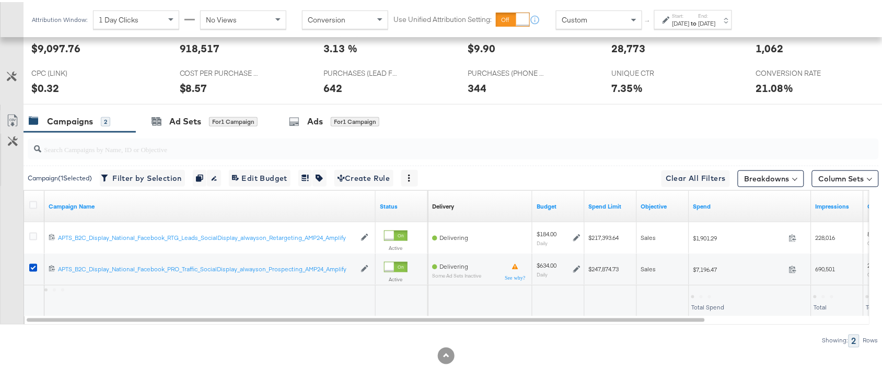
scroll to position [256, 0]
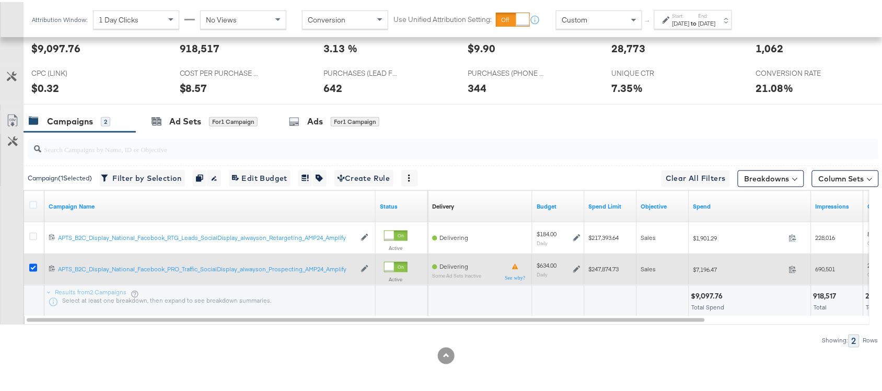
click at [32, 264] on icon at bounding box center [33, 266] width 8 height 8
click at [0, 0] on input "checkbox" at bounding box center [0, 0] width 0 height 0
